Goal: Task Accomplishment & Management: Manage account settings

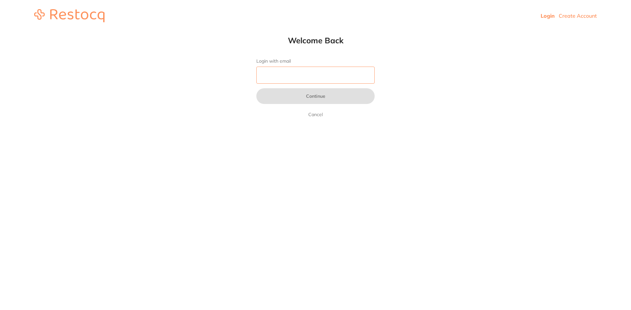
drag, startPoint x: 0, startPoint y: 0, endPoint x: 280, endPoint y: 71, distance: 288.7
click at [280, 71] on input "Login with email" at bounding box center [315, 75] width 118 height 17
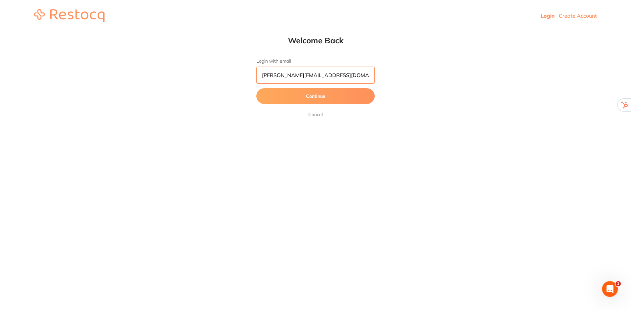
type input "[PERSON_NAME][EMAIL_ADDRESS][DOMAIN_NAME]"
click at [324, 93] on button "Continue" at bounding box center [315, 96] width 118 height 16
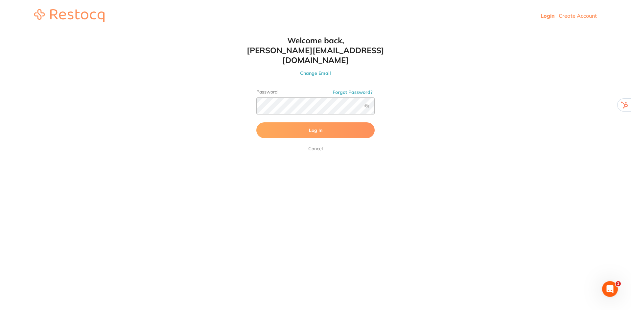
click at [366, 103] on label at bounding box center [366, 105] width 5 height 5
click at [375, 108] on input "checkbox" at bounding box center [375, 108] width 0 height 0
click at [322, 127] on span "Log In" at bounding box center [315, 130] width 13 height 6
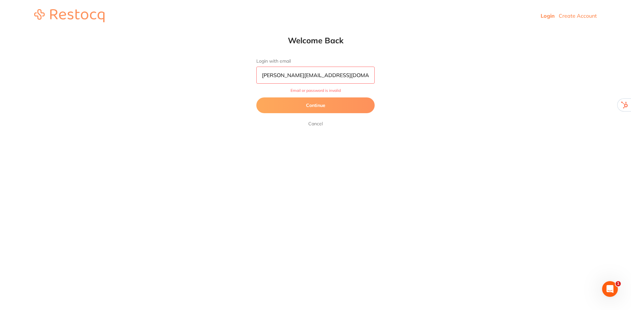
click at [309, 102] on button "Continue" at bounding box center [315, 106] width 118 height 16
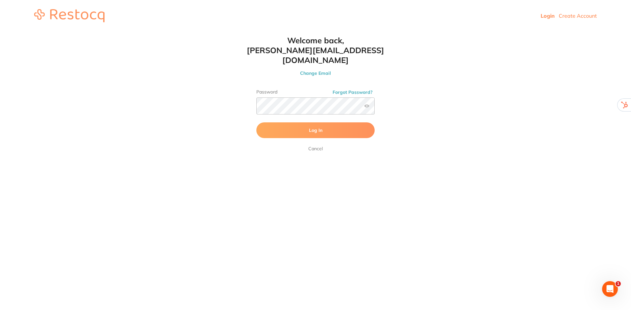
click at [566, 16] on link "Create Account" at bounding box center [578, 15] width 38 height 7
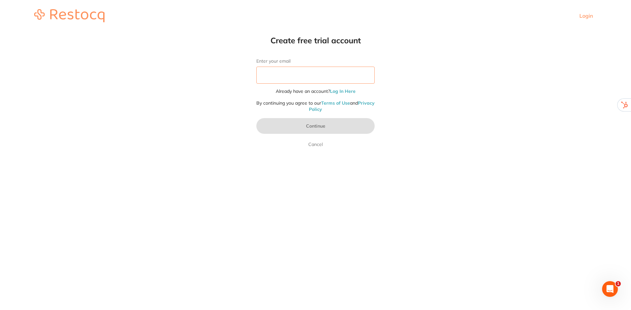
click at [326, 79] on input "Enter your email" at bounding box center [315, 75] width 118 height 17
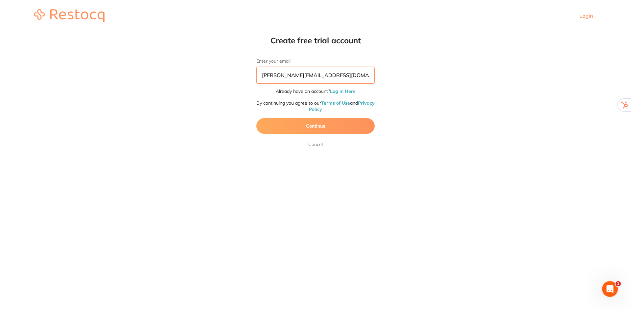
click at [272, 76] on input "abaraham@a2zdental.com.au" at bounding box center [315, 75] width 118 height 17
type input "[PERSON_NAME][EMAIL_ADDRESS][DOMAIN_NAME]"
click at [328, 127] on button "Continue" at bounding box center [315, 126] width 118 height 16
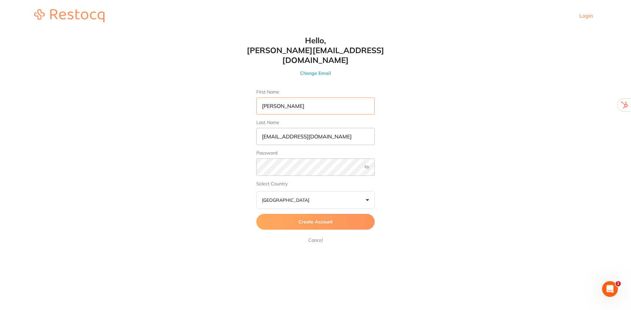
type input "[PERSON_NAME]"
type input "."
click at [319, 219] on span "Create Account" at bounding box center [315, 222] width 34 height 6
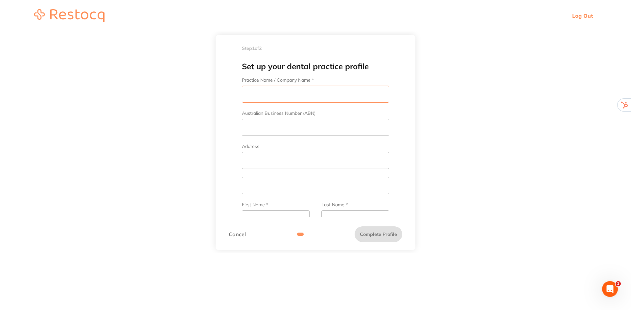
click at [291, 92] on input "Practice Name / Company Name *" at bounding box center [315, 94] width 147 height 17
type input "A2Z Dental"
click at [255, 160] on input "Address" at bounding box center [315, 160] width 147 height 17
type input "36 Macaree St"
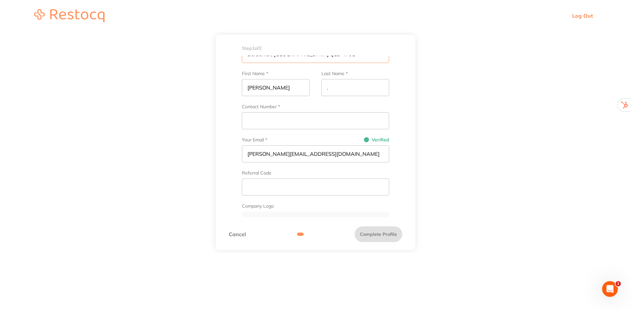
type input "Berserker, Rockhampton QLD 4701"
click at [290, 118] on input "Contact Number *" at bounding box center [315, 120] width 147 height 17
type input "07 45209356"
click at [298, 187] on input "text" at bounding box center [315, 187] width 147 height 17
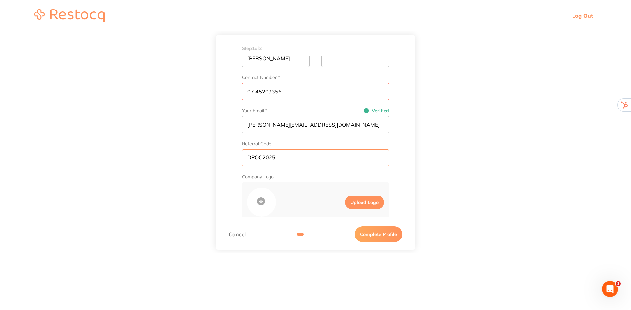
scroll to position [189, 0]
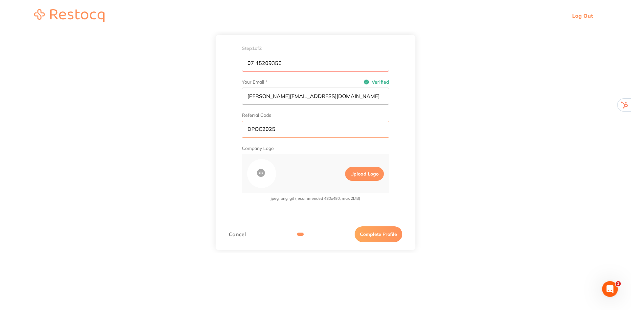
type input "DPOC2025"
click at [365, 175] on label "Upload Logo" at bounding box center [364, 174] width 39 height 14
click at [345, 175] on input "Upload Logo" at bounding box center [339, 173] width 11 height 19
type input "C:\fakepath\A2Z-Dental-Logo-1.png"
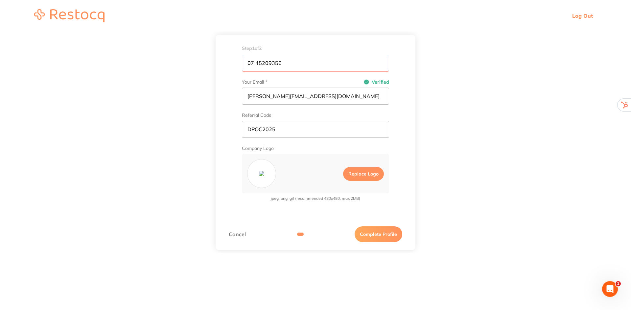
click at [382, 234] on button "Complete Profile" at bounding box center [378, 235] width 48 height 16
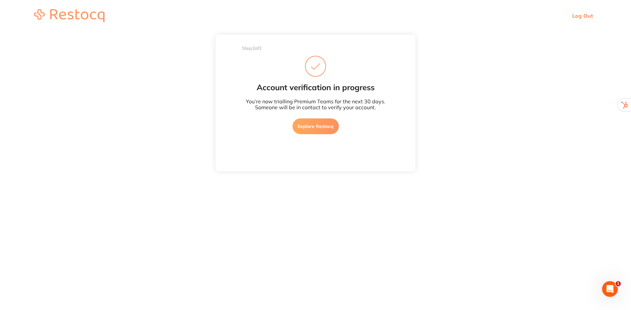
click at [321, 124] on link "Explore Restocq" at bounding box center [315, 127] width 46 height 16
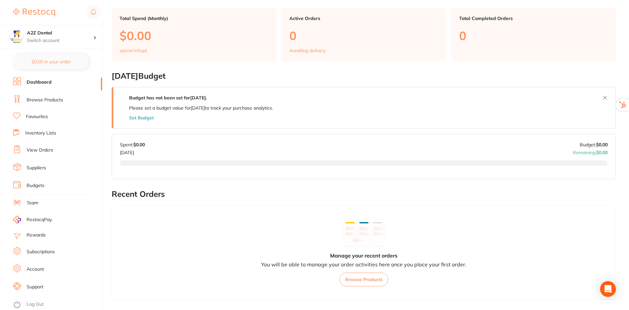
scroll to position [131, 0]
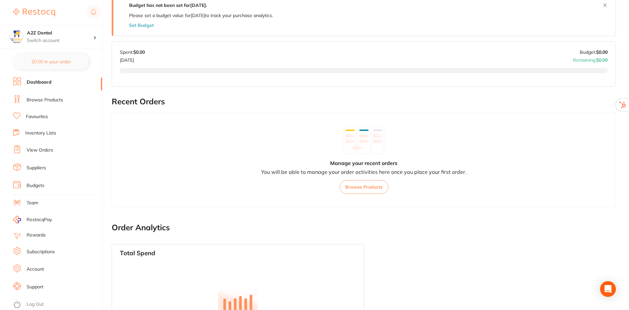
click at [38, 307] on link "Log Out" at bounding box center [35, 305] width 17 height 7
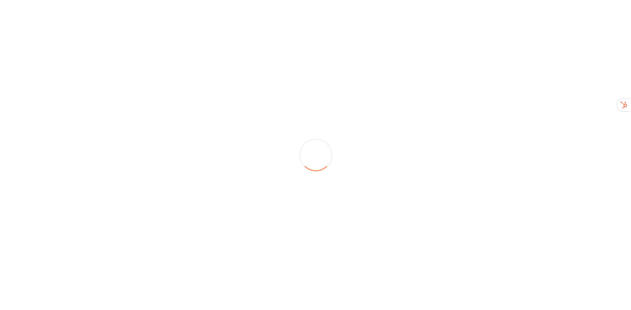
scroll to position [0, 0]
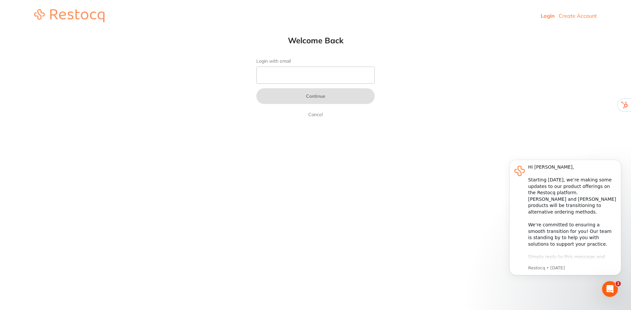
click at [466, 32] on html "Login Create Account Welcome Back Login with email Continue Cancel Welcome back…" at bounding box center [315, 16] width 631 height 32
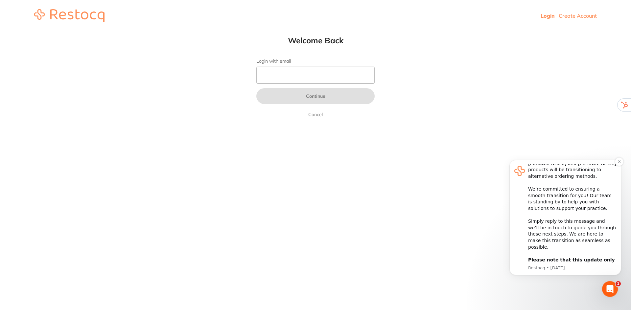
scroll to position [36, 0]
click at [570, 32] on html "Login Create Account Welcome Back Login with email Continue Cancel Welcome back…" at bounding box center [315, 16] width 631 height 32
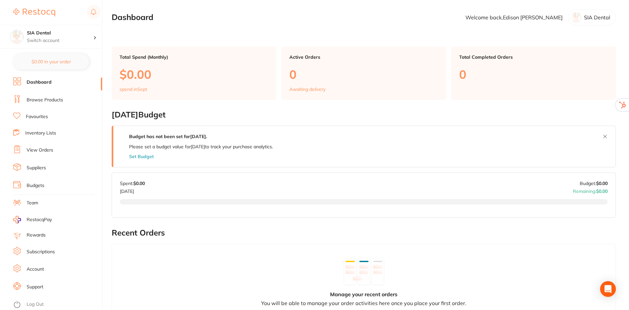
click at [37, 268] on link "Account" at bounding box center [35, 269] width 17 height 7
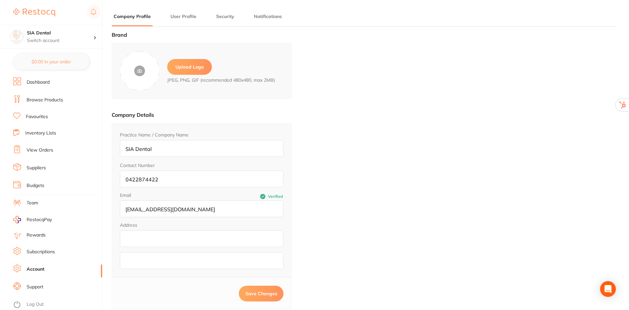
type input "Edison"
type input "Nguyen"
type input "edison.newwin@gmail.com"
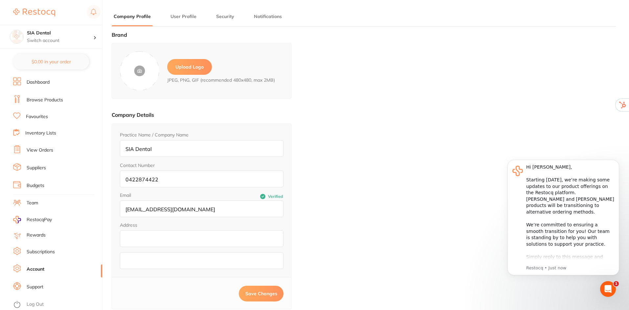
click at [193, 68] on label "Upload Logo" at bounding box center [189, 67] width 45 height 16
click at [0, 0] on input "file" at bounding box center [0, 0] width 0 height 0
click at [145, 239] on input "addressLineOne" at bounding box center [202, 239] width 164 height 17
paste input "138-140 Burwood Hwy Burwood VIC, 3125"
drag, startPoint x: 235, startPoint y: 240, endPoint x: 185, endPoint y: 240, distance: 49.3
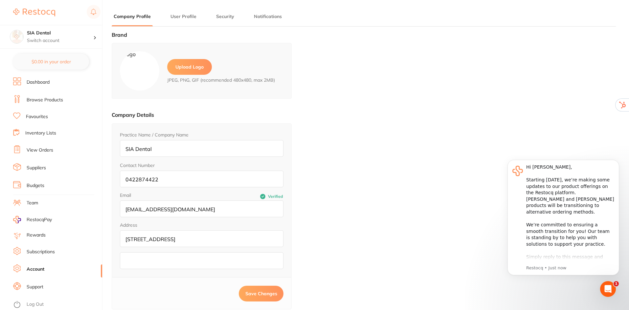
click at [185, 240] on input "138-140 Burwood Hwy Burwood VIC, 3125" at bounding box center [202, 239] width 164 height 17
type input "138-140 Burwood Hwy"
paste input "Burwood VIC, 3125"
type input "Burwood VIC, 3125"
click at [162, 147] on input "SIA Dental" at bounding box center [202, 148] width 164 height 17
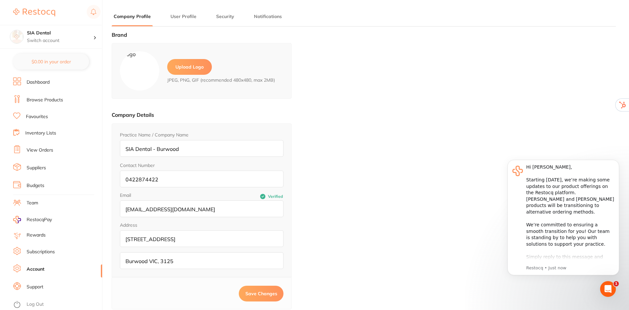
type input "SIA Dental - Burwood"
click at [258, 294] on span "Save Changes" at bounding box center [261, 294] width 32 height 6
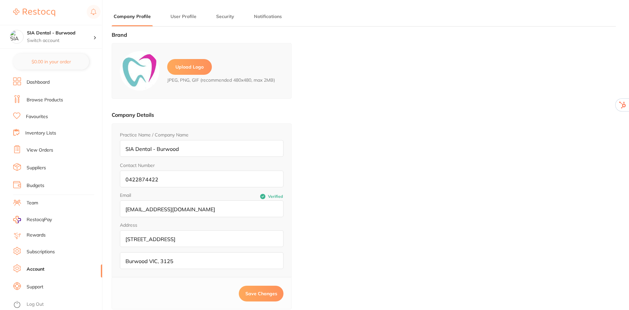
click at [255, 293] on span "Save Changes" at bounding box center [261, 294] width 32 height 6
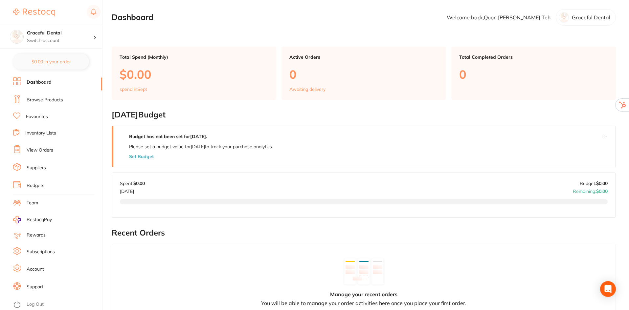
click at [35, 269] on link "Account" at bounding box center [35, 269] width 17 height 7
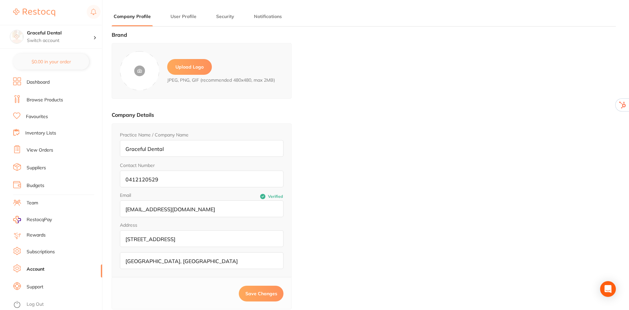
type input "Quor-Yin"
type input "Teh"
type input "info@gracefuldental.com.au"
click at [190, 61] on label "Upload Logo" at bounding box center [189, 67] width 45 height 16
click at [0, 0] on input "file" at bounding box center [0, 0] width 0 height 0
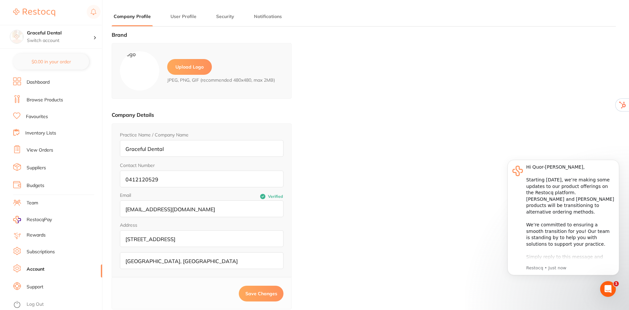
click at [260, 293] on span "Save Changes" at bounding box center [261, 294] width 32 height 6
click at [24, 303] on li "Log Out" at bounding box center [56, 305] width 87 height 10
